Goal: Transaction & Acquisition: Book appointment/travel/reservation

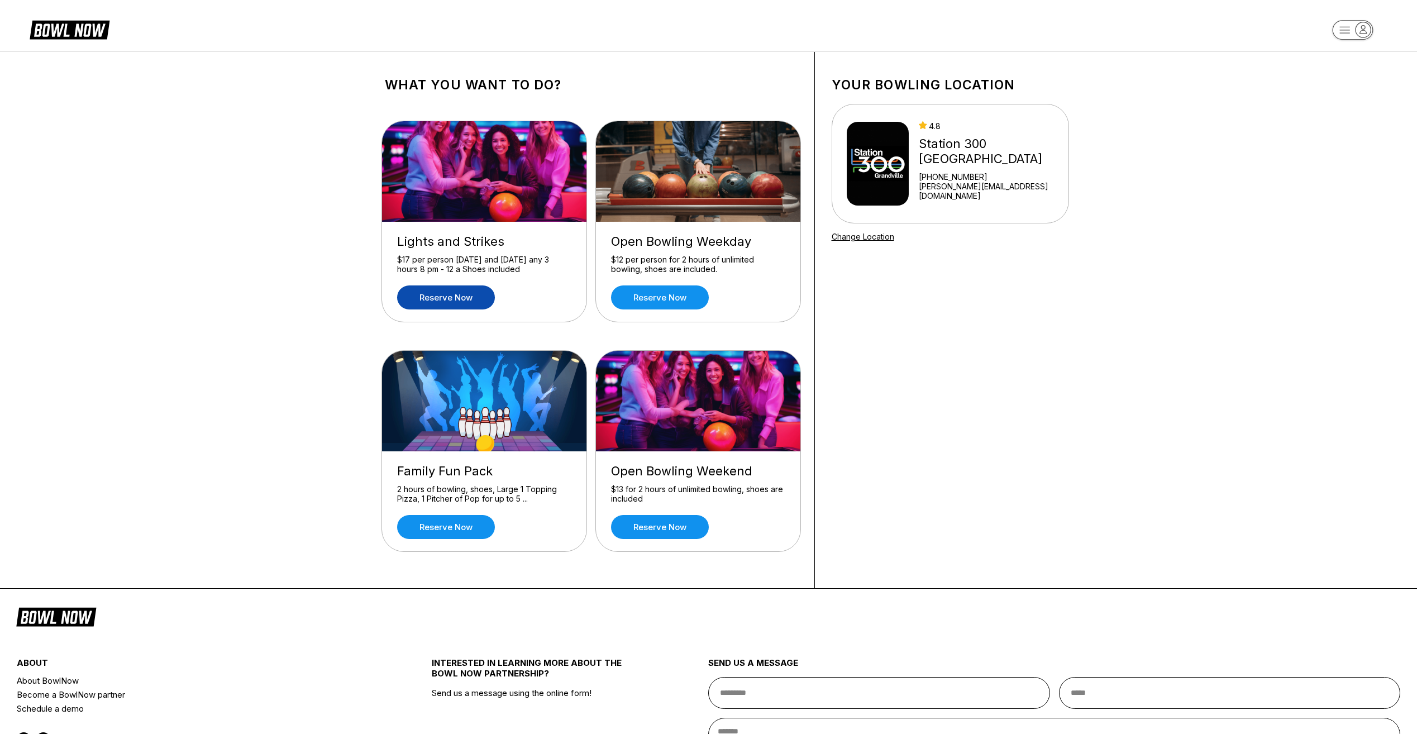
click at [475, 297] on link "Reserve now" at bounding box center [446, 297] width 98 height 24
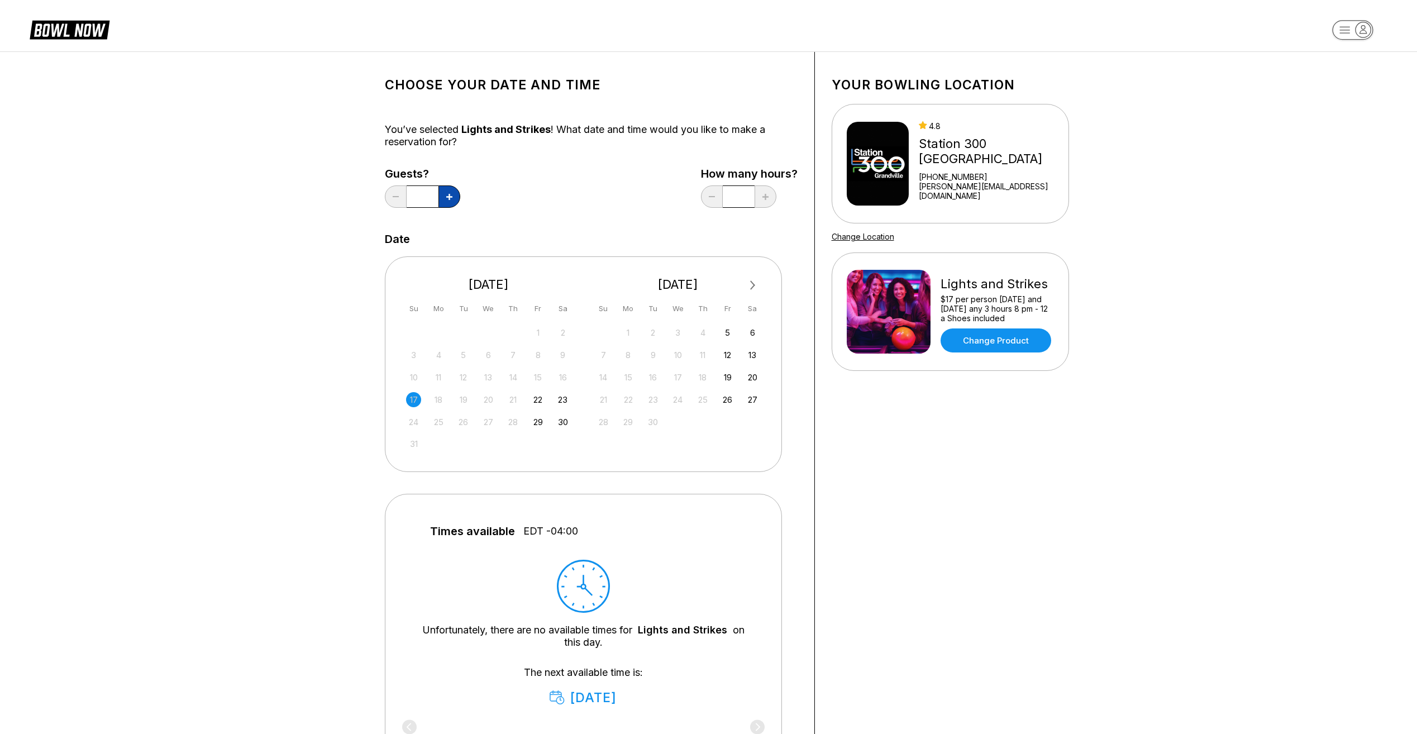
click at [451, 195] on icon at bounding box center [449, 197] width 6 height 6
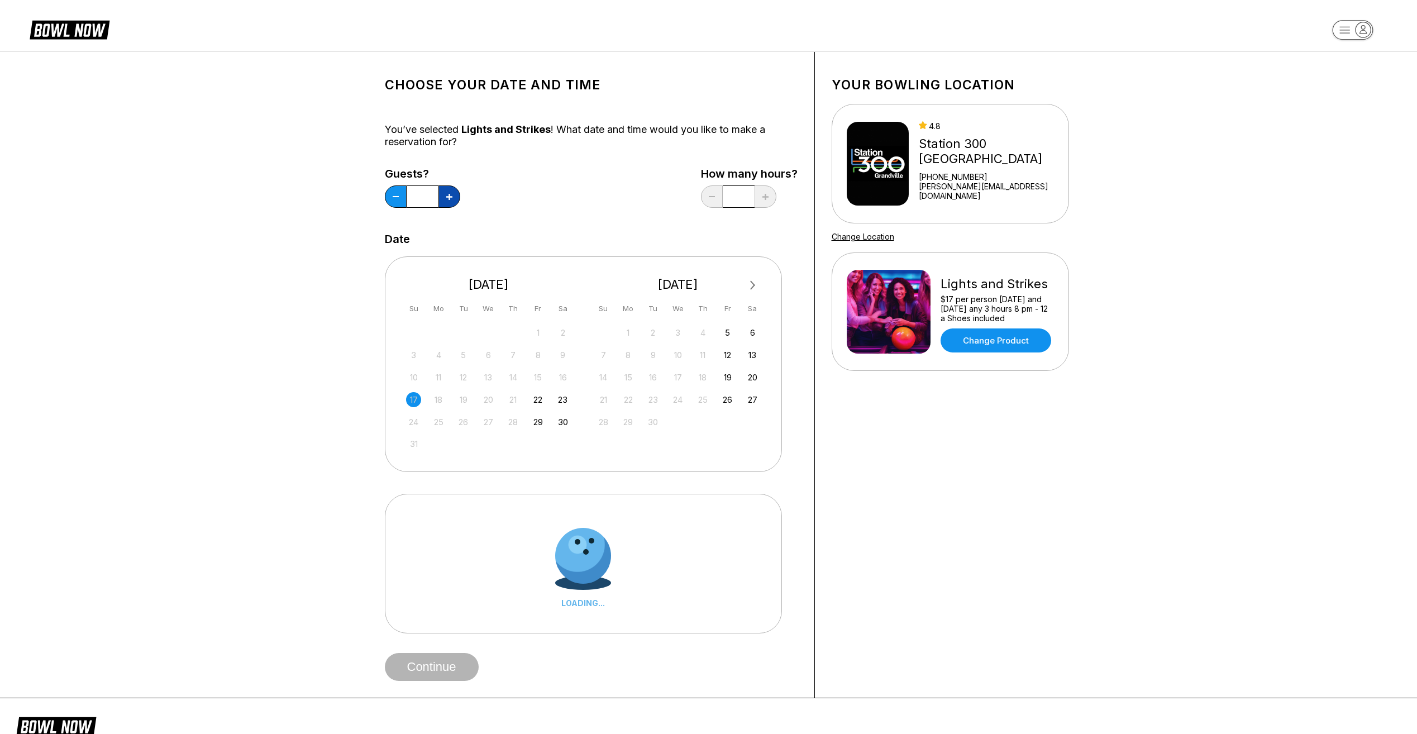
click at [451, 195] on icon at bounding box center [449, 197] width 6 height 6
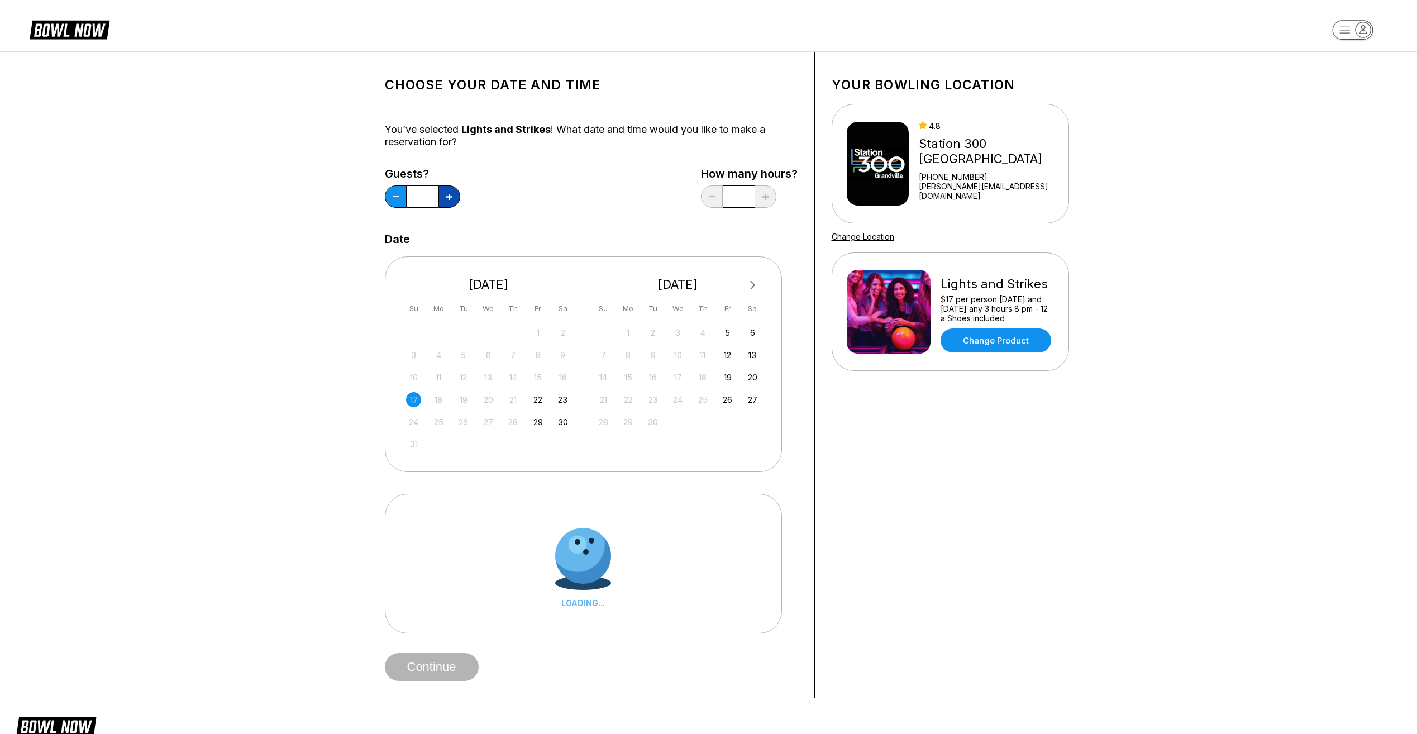
click at [451, 195] on icon at bounding box center [449, 197] width 6 height 6
type input "**"
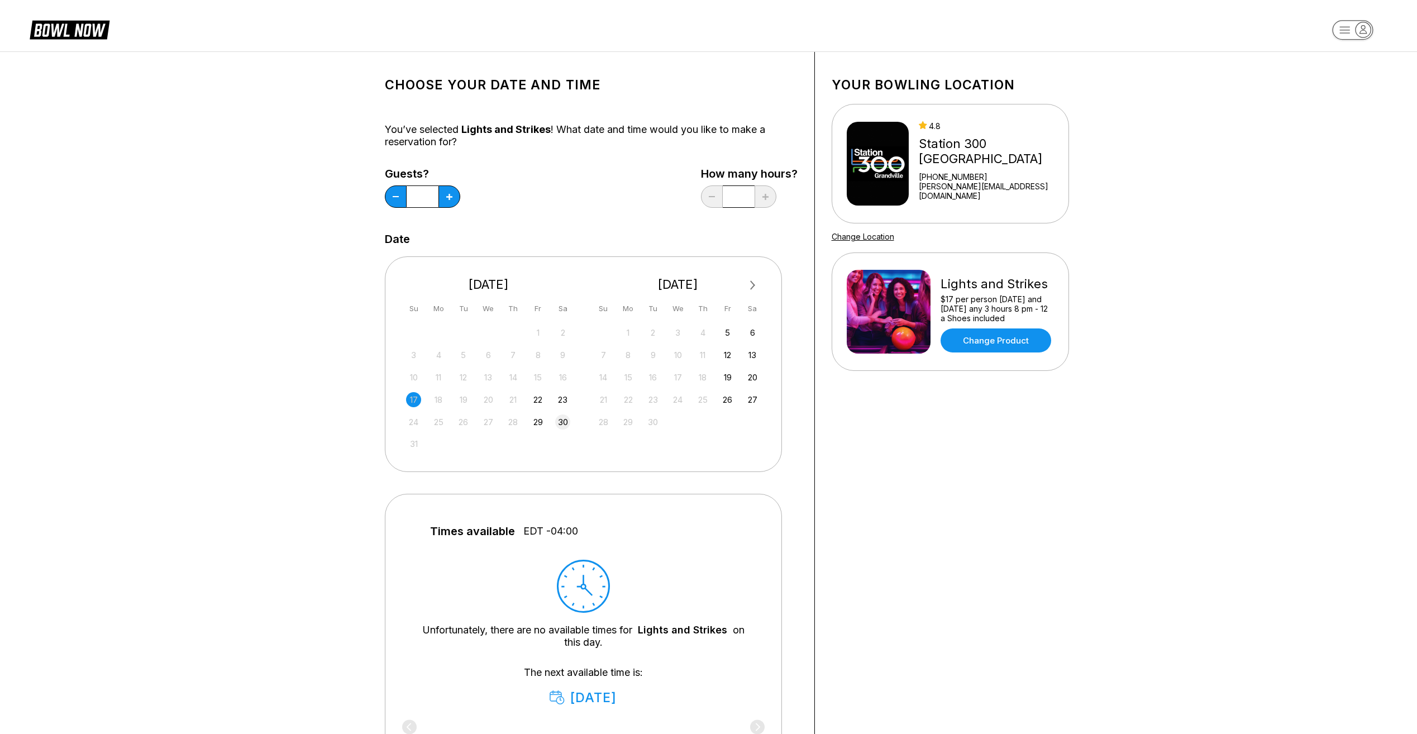
click at [565, 424] on div "30" at bounding box center [562, 421] width 15 height 15
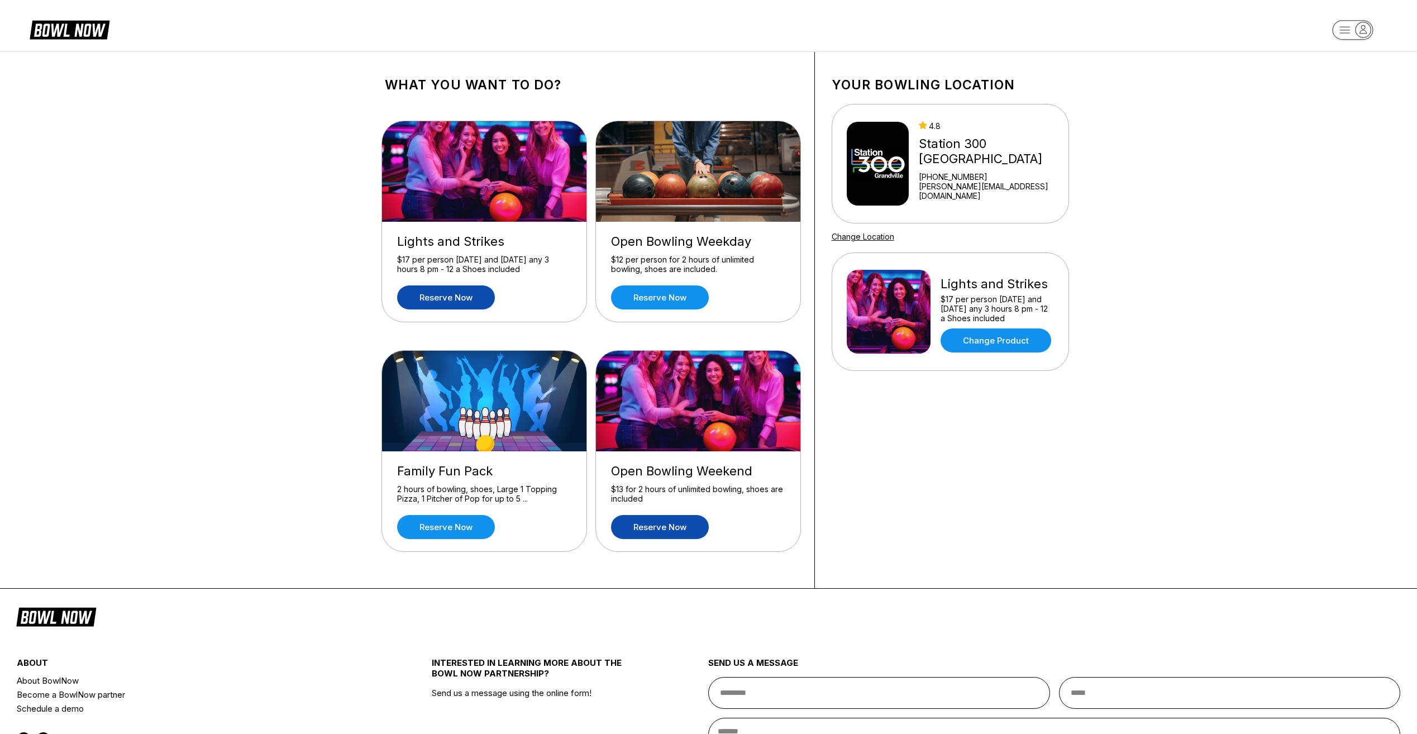
click at [670, 528] on link "Reserve now" at bounding box center [660, 527] width 98 height 24
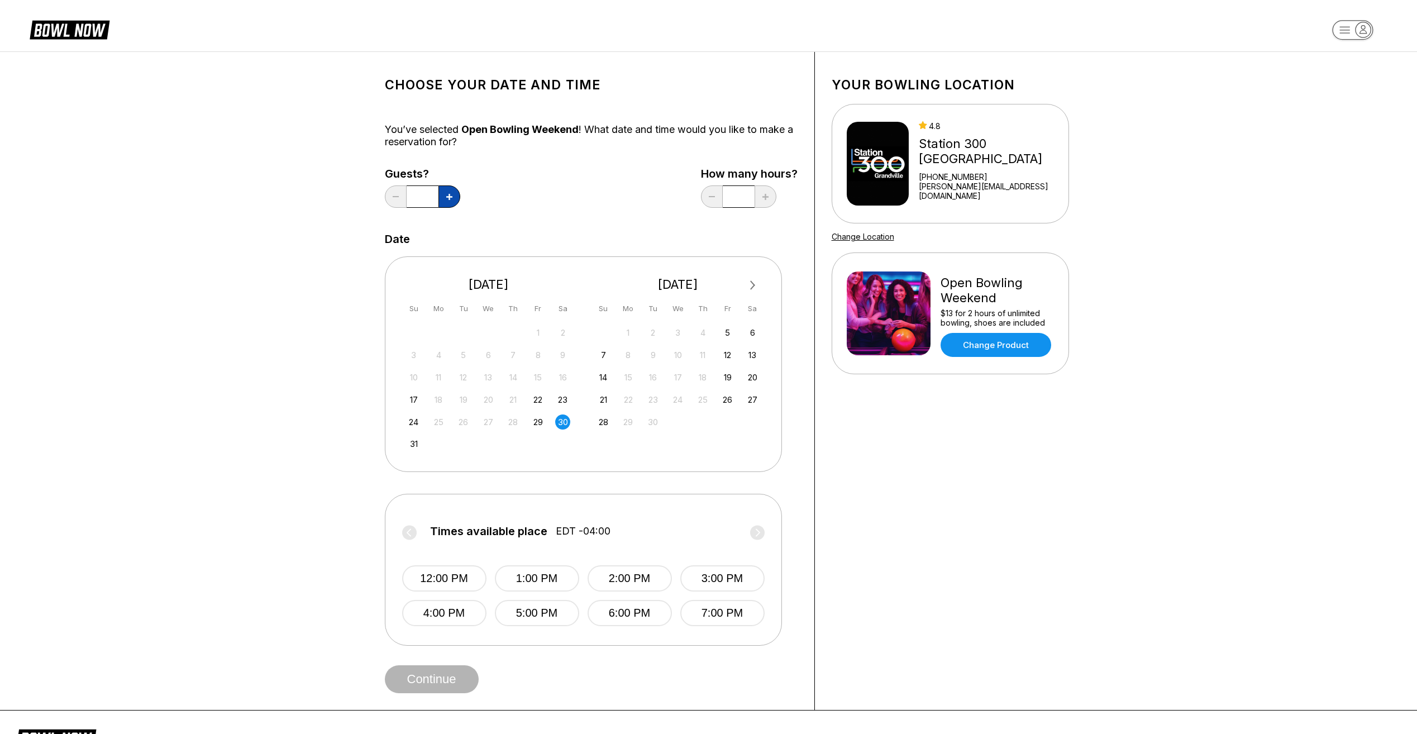
click at [453, 193] on button at bounding box center [449, 196] width 22 height 22
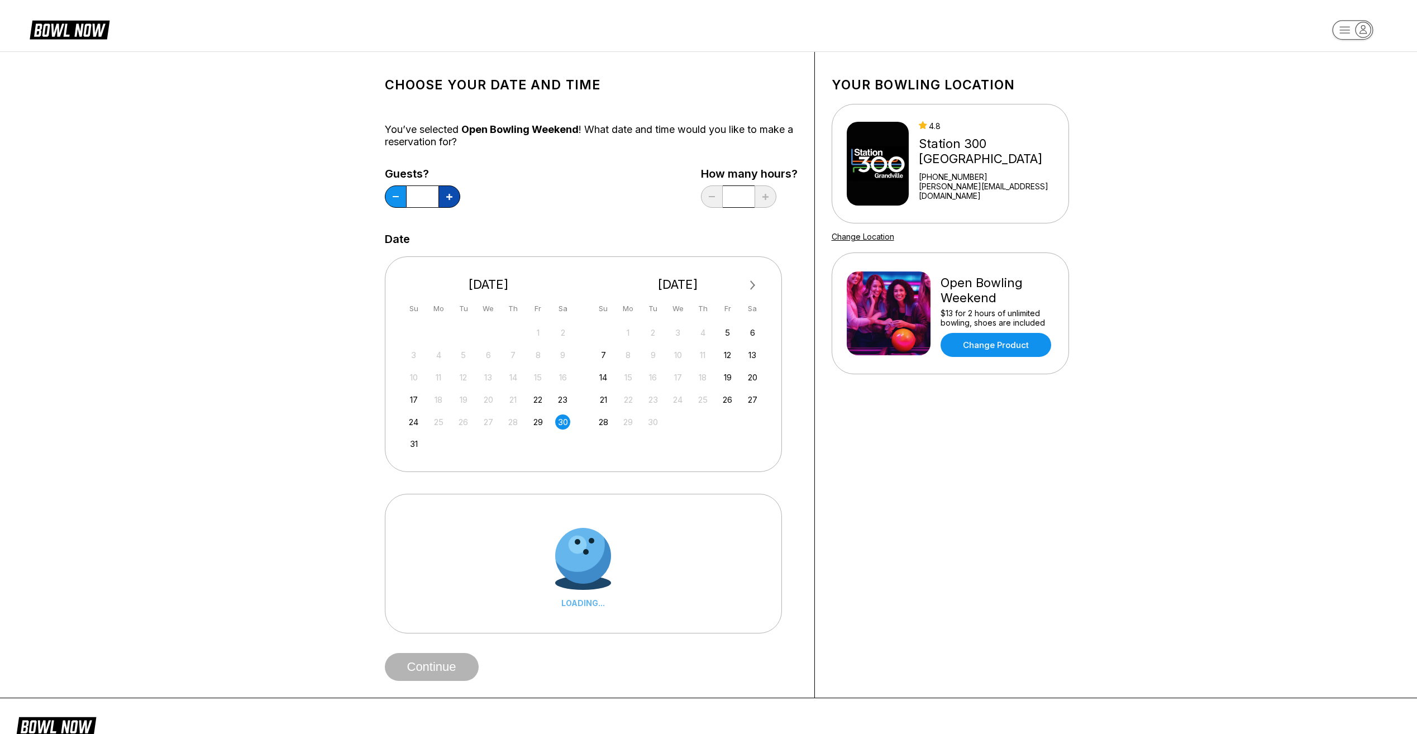
click at [453, 193] on button at bounding box center [449, 196] width 22 height 22
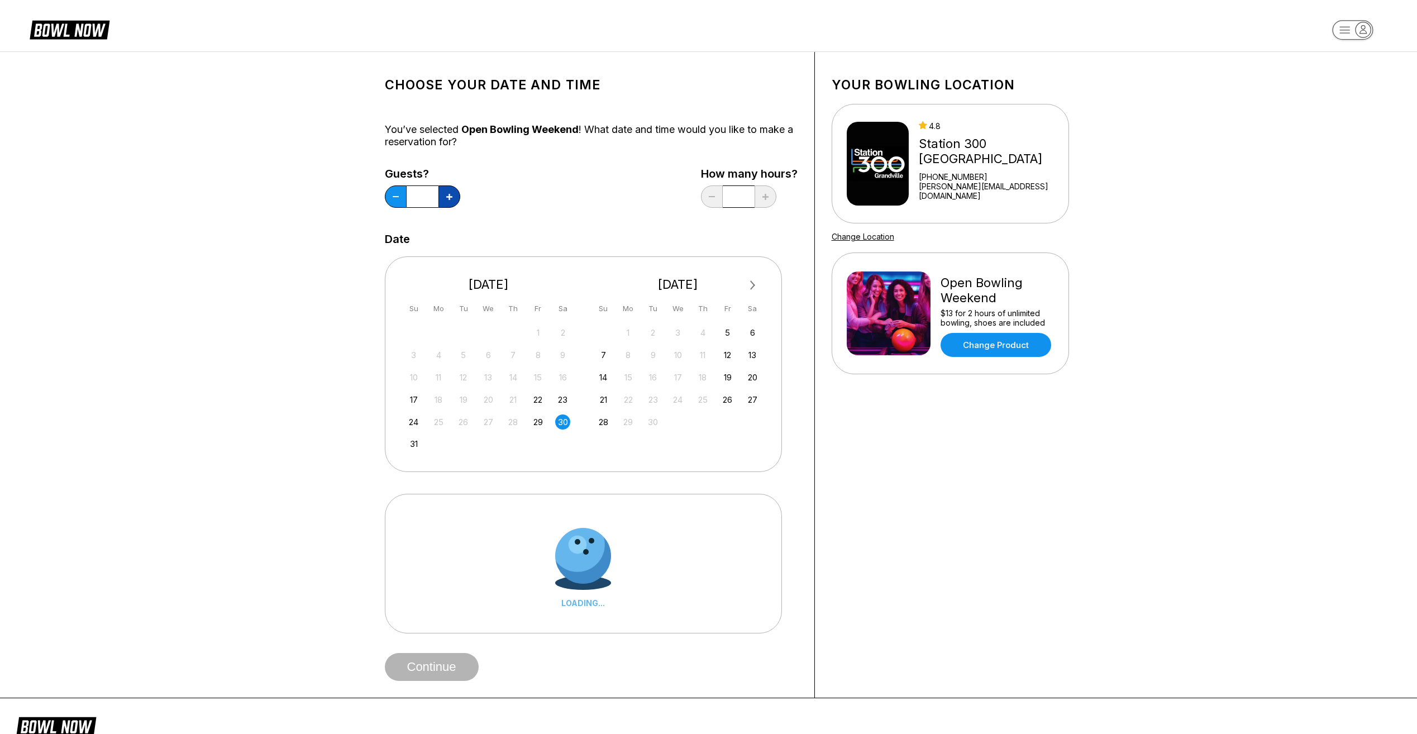
click at [453, 193] on button at bounding box center [449, 196] width 22 height 22
type input "**"
